Goal: Information Seeking & Learning: Learn about a topic

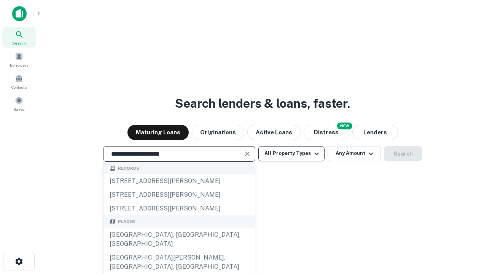
click at [179, 251] on div "Santa Monica, CA, USA" at bounding box center [180, 239] width 152 height 23
click at [292, 153] on button "All Property Types" at bounding box center [292, 153] width 66 height 15
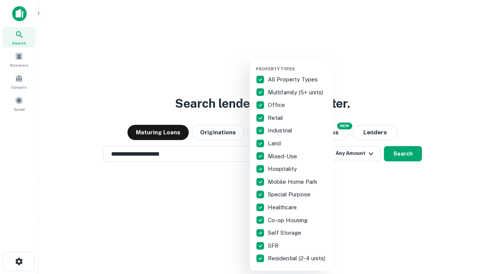
type input "**********"
click at [298, 64] on button "button" at bounding box center [298, 64] width 84 height 0
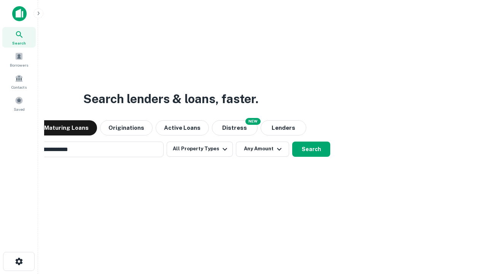
scroll to position [12, 0]
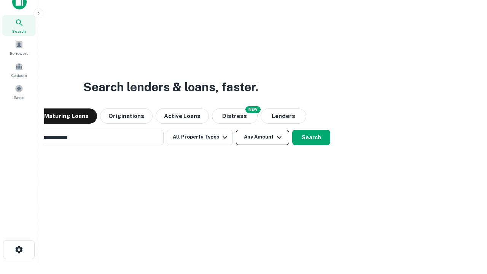
click at [236, 130] on button "Any Amount" at bounding box center [262, 137] width 53 height 15
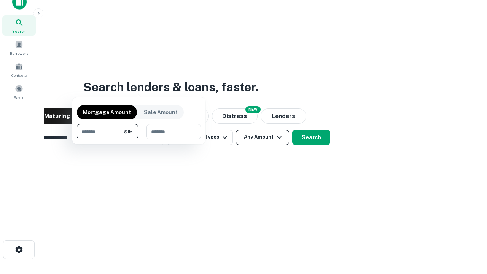
scroll to position [12, 0]
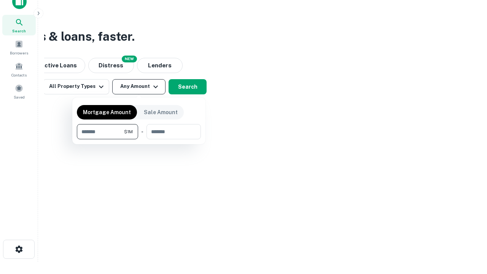
type input "*******"
click at [139, 139] on button "button" at bounding box center [139, 139] width 124 height 0
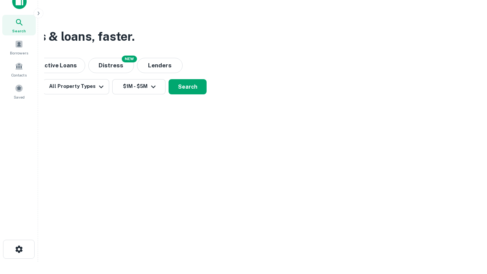
scroll to position [12, 0]
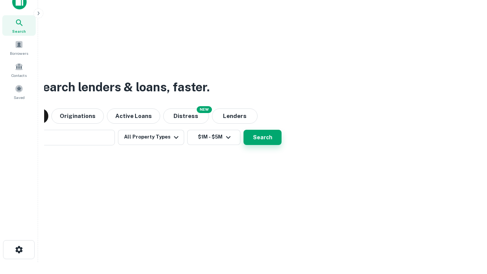
click at [244, 130] on button "Search" at bounding box center [263, 137] width 38 height 15
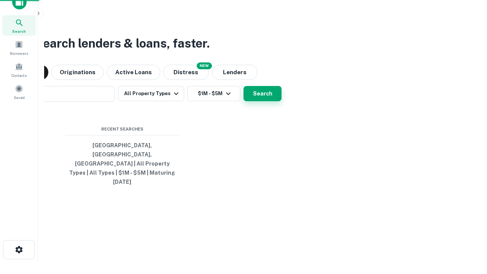
scroll to position [12, 0]
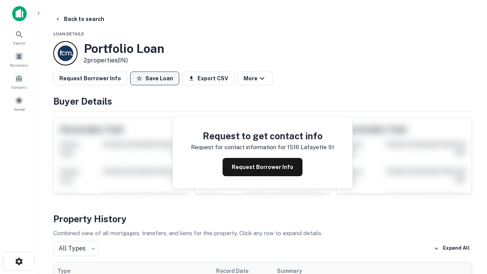
click at [155, 78] on button "Save Loan" at bounding box center [154, 79] width 49 height 14
click at [157, 78] on button "Save Loan" at bounding box center [154, 79] width 49 height 14
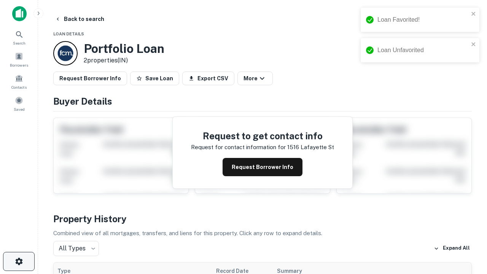
click at [19, 262] on icon "button" at bounding box center [18, 261] width 9 height 9
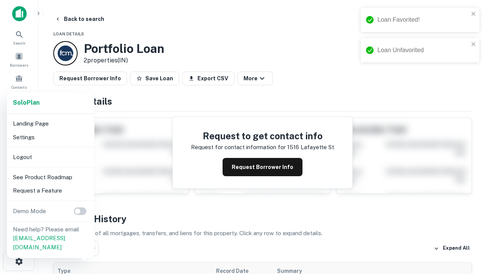
click at [50, 157] on li "Logout" at bounding box center [50, 157] width 81 height 14
